Goal: Information Seeking & Learning: Check status

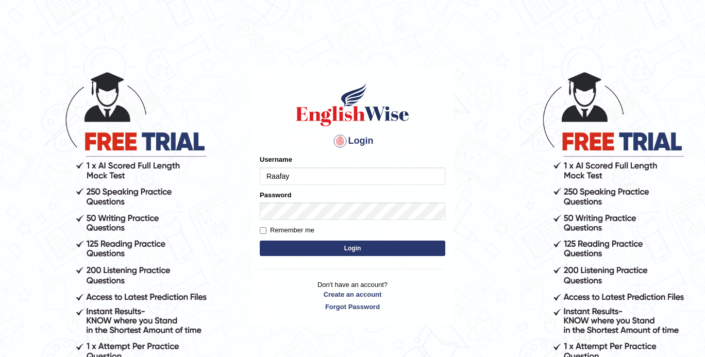
type input "Raafay"
click at [263, 227] on input "Remember me" at bounding box center [263, 230] width 7 height 7
checkbox input "true"
click at [300, 252] on button "Login" at bounding box center [352, 248] width 185 height 15
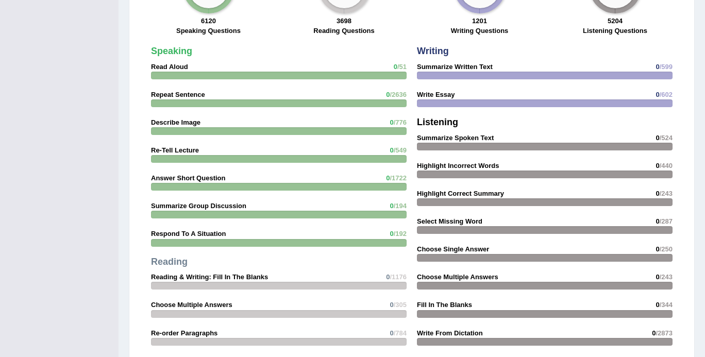
scroll to position [1202, 0]
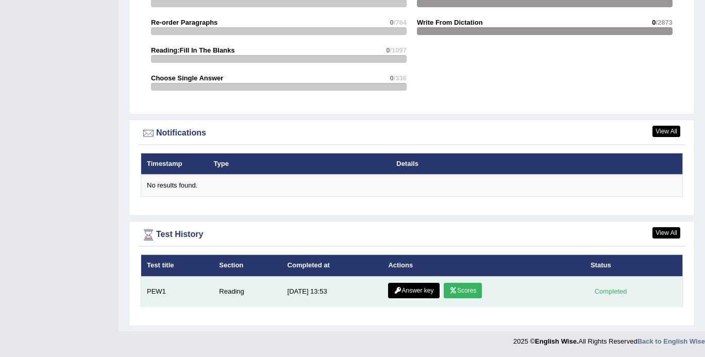
click at [454, 289] on icon at bounding box center [453, 290] width 8 height 6
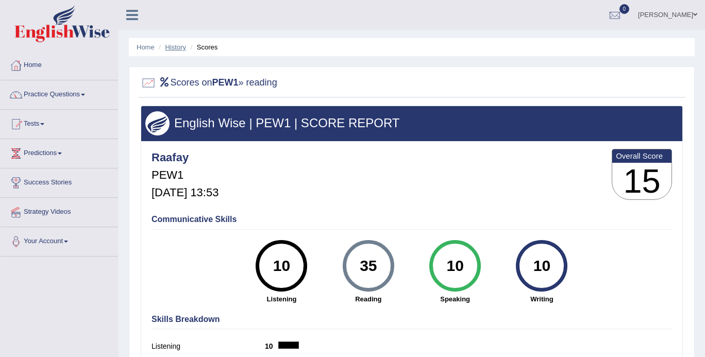
click at [173, 47] on link "History" at bounding box center [175, 47] width 21 height 8
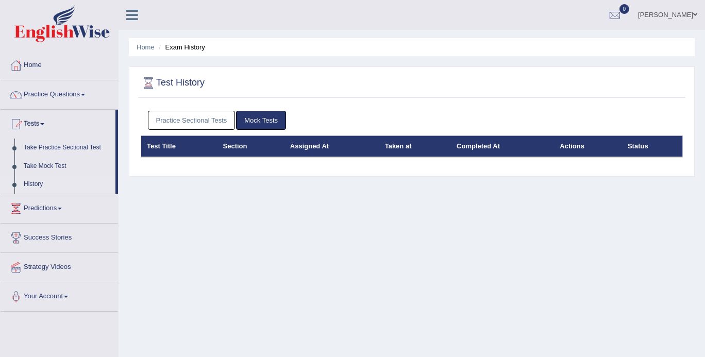
click at [212, 122] on link "Practice Sectional Tests" at bounding box center [192, 120] width 88 height 19
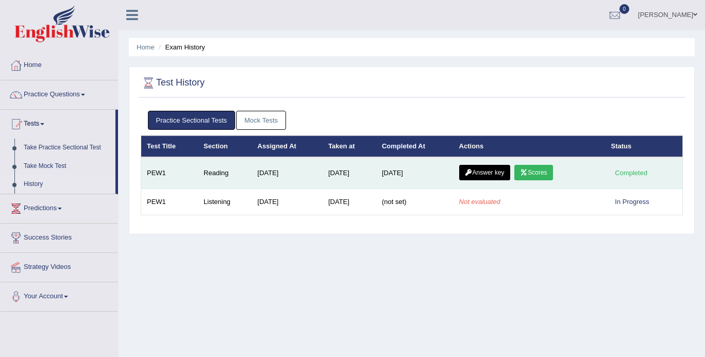
click at [499, 171] on link "Answer key" at bounding box center [484, 172] width 51 height 15
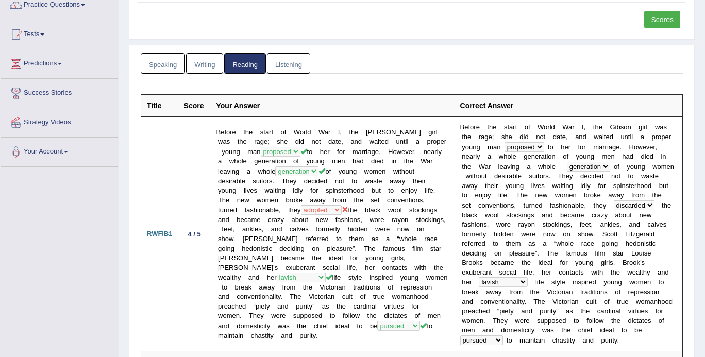
scroll to position [58, 0]
